Goal: Task Accomplishment & Management: Complete application form

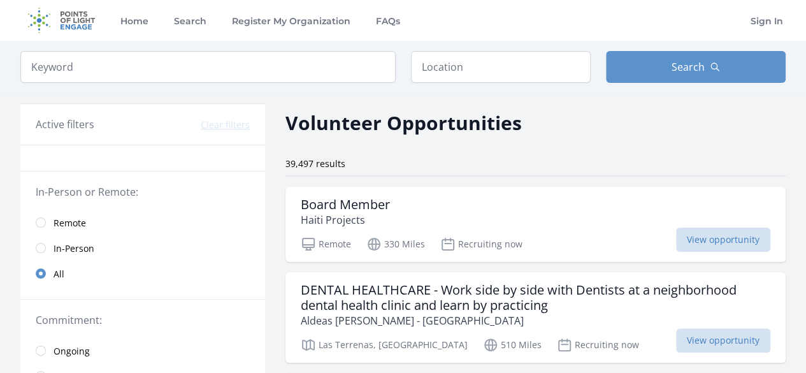
click at [38, 226] on link "Remote" at bounding box center [142, 222] width 245 height 25
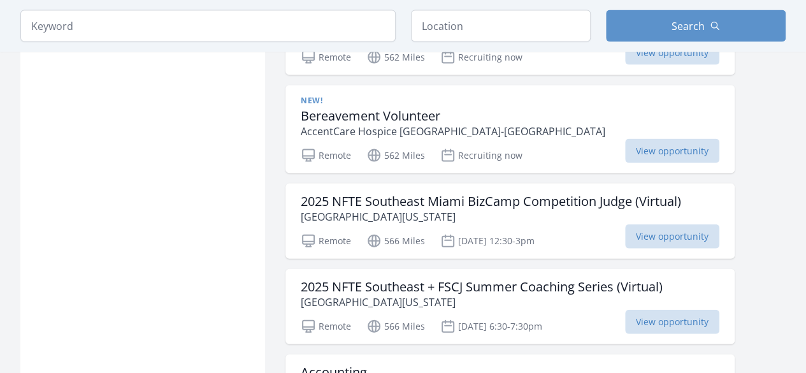
scroll to position [1296, 0]
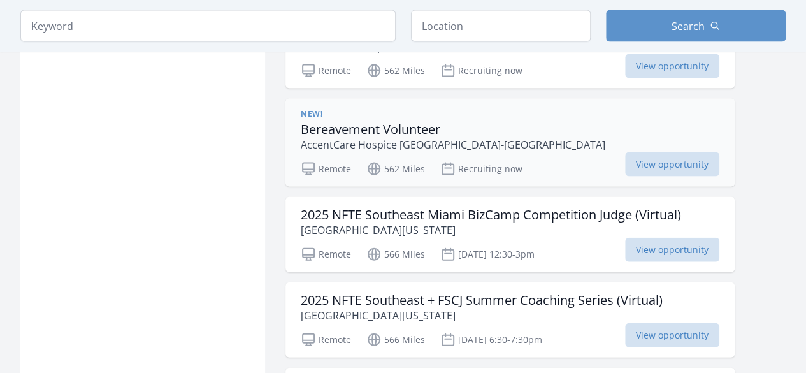
click at [401, 124] on h3 "Bereavement Volunteer" at bounding box center [453, 129] width 305 height 15
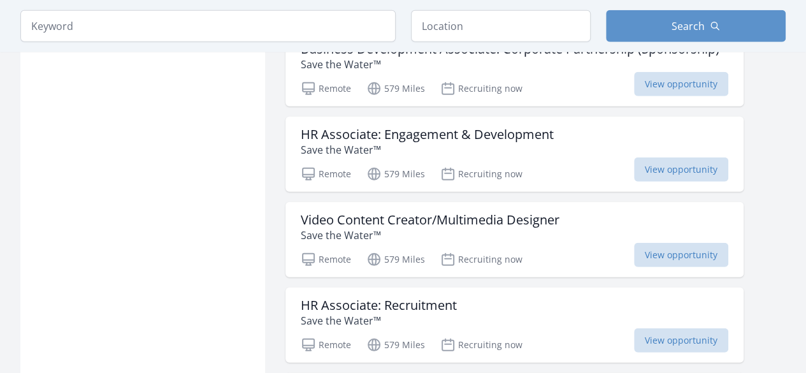
scroll to position [1743, 0]
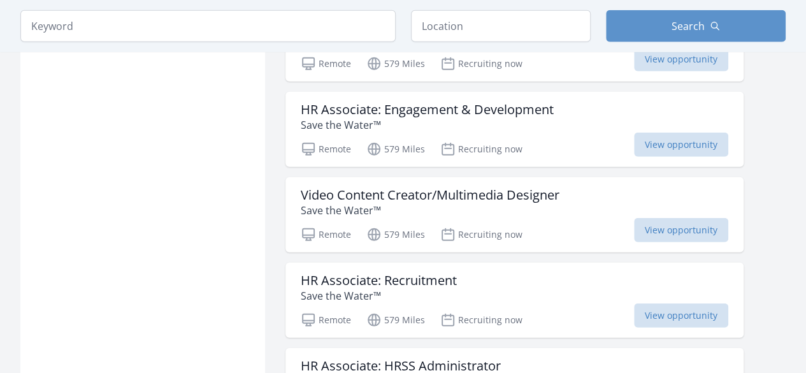
click at [206, 150] on div "Active filters Clear filters Presence : Remote ✕ In-Person or Remote: Remote In…" at bounding box center [142, 153] width 245 height 3585
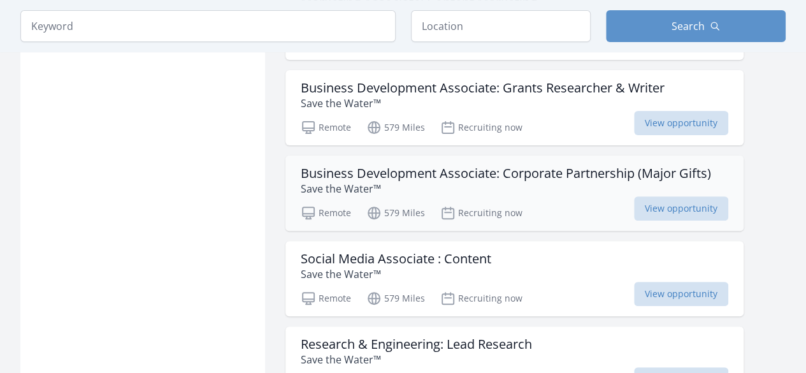
scroll to position [2558, 0]
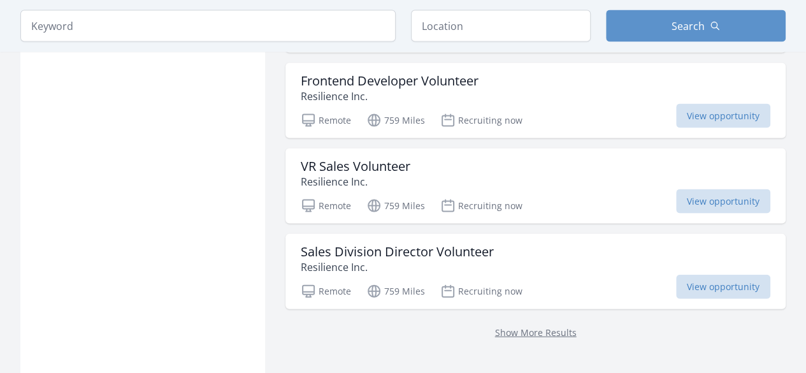
scroll to position [8598, 0]
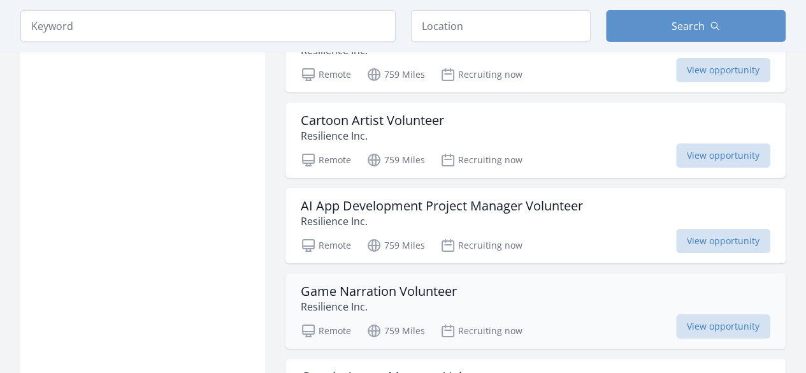
scroll to position [9337, 0]
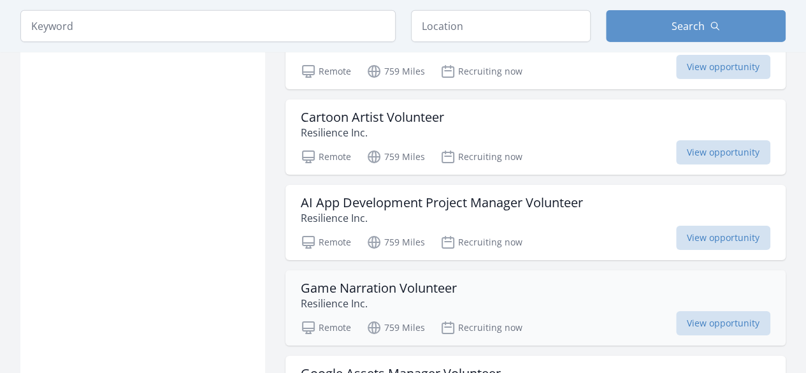
click at [373, 280] on h3 "Game Narration Volunteer" at bounding box center [379, 287] width 156 height 15
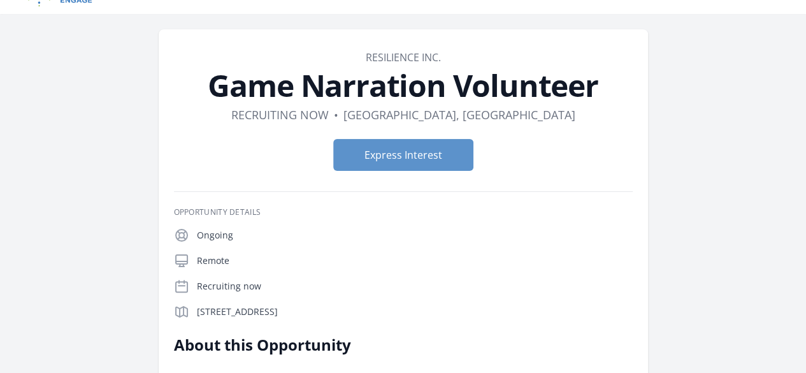
scroll to position [25, 0]
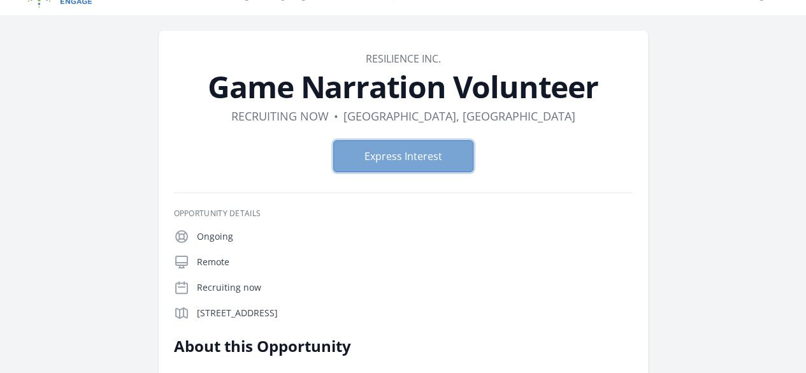
click at [384, 143] on button "Express Interest" at bounding box center [403, 156] width 140 height 32
